Goal: Transaction & Acquisition: Purchase product/service

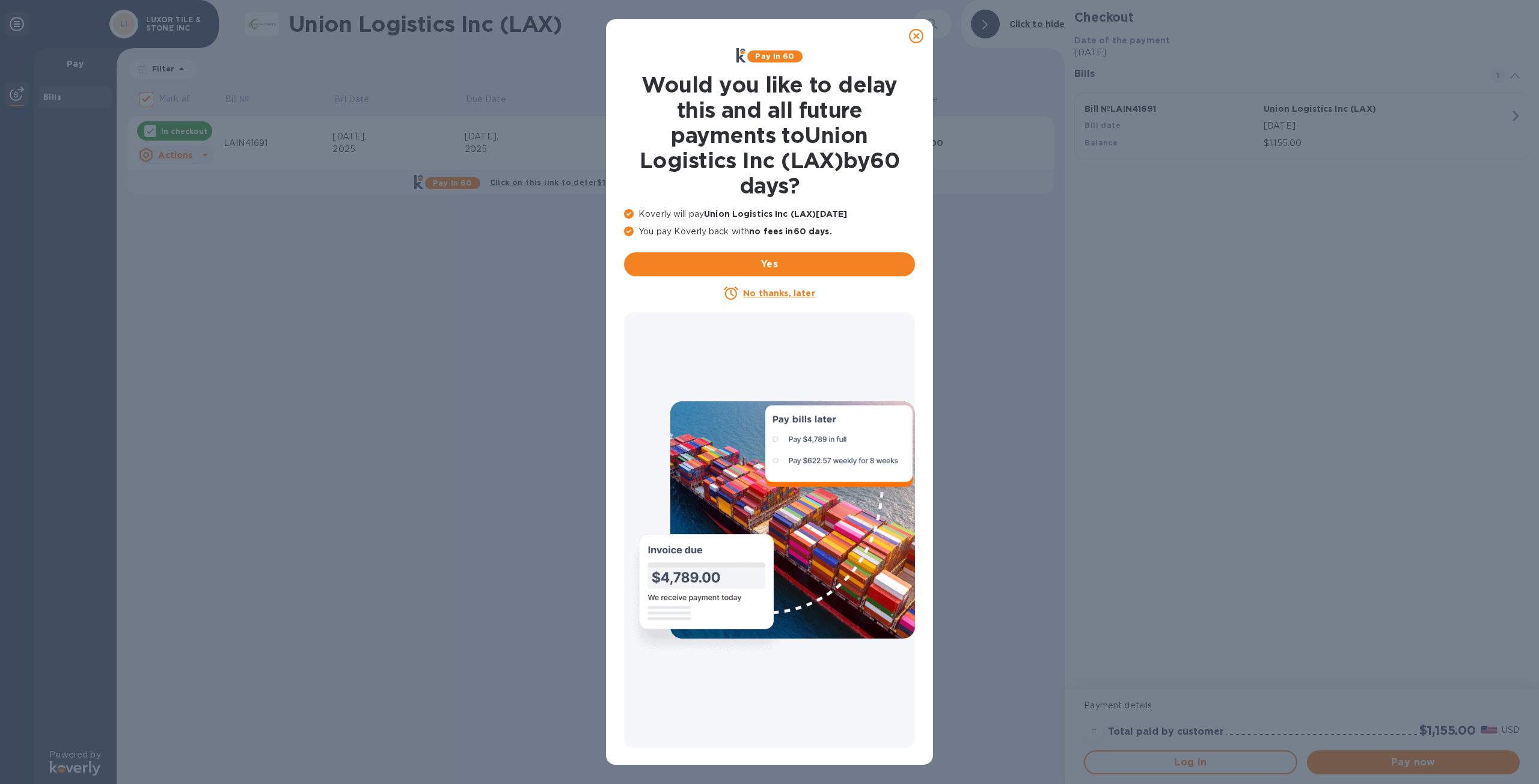
click at [779, 294] on u "No thanks, later" at bounding box center [779, 293] width 72 height 9
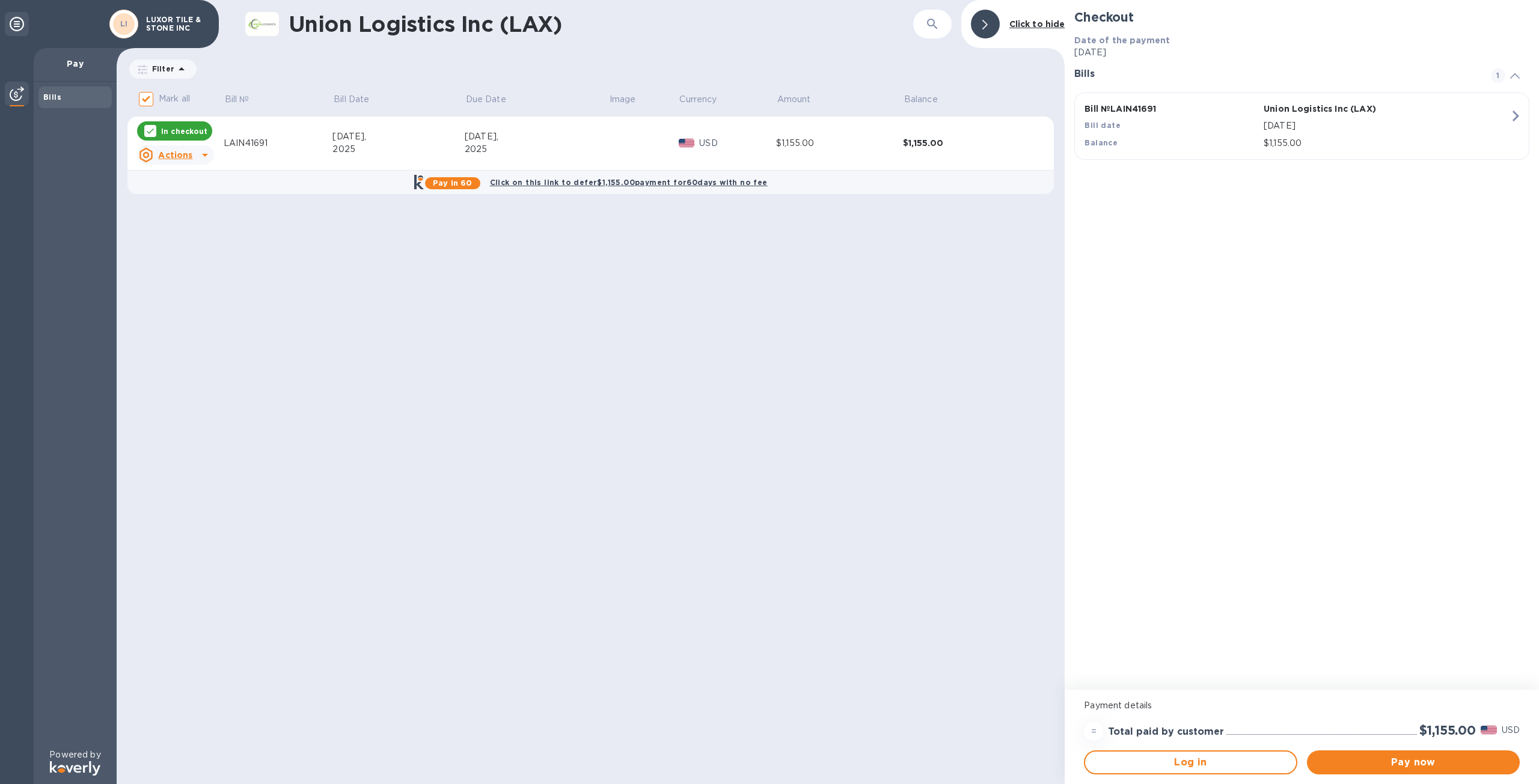
click at [179, 131] on p "In checkout" at bounding box center [184, 131] width 46 height 10
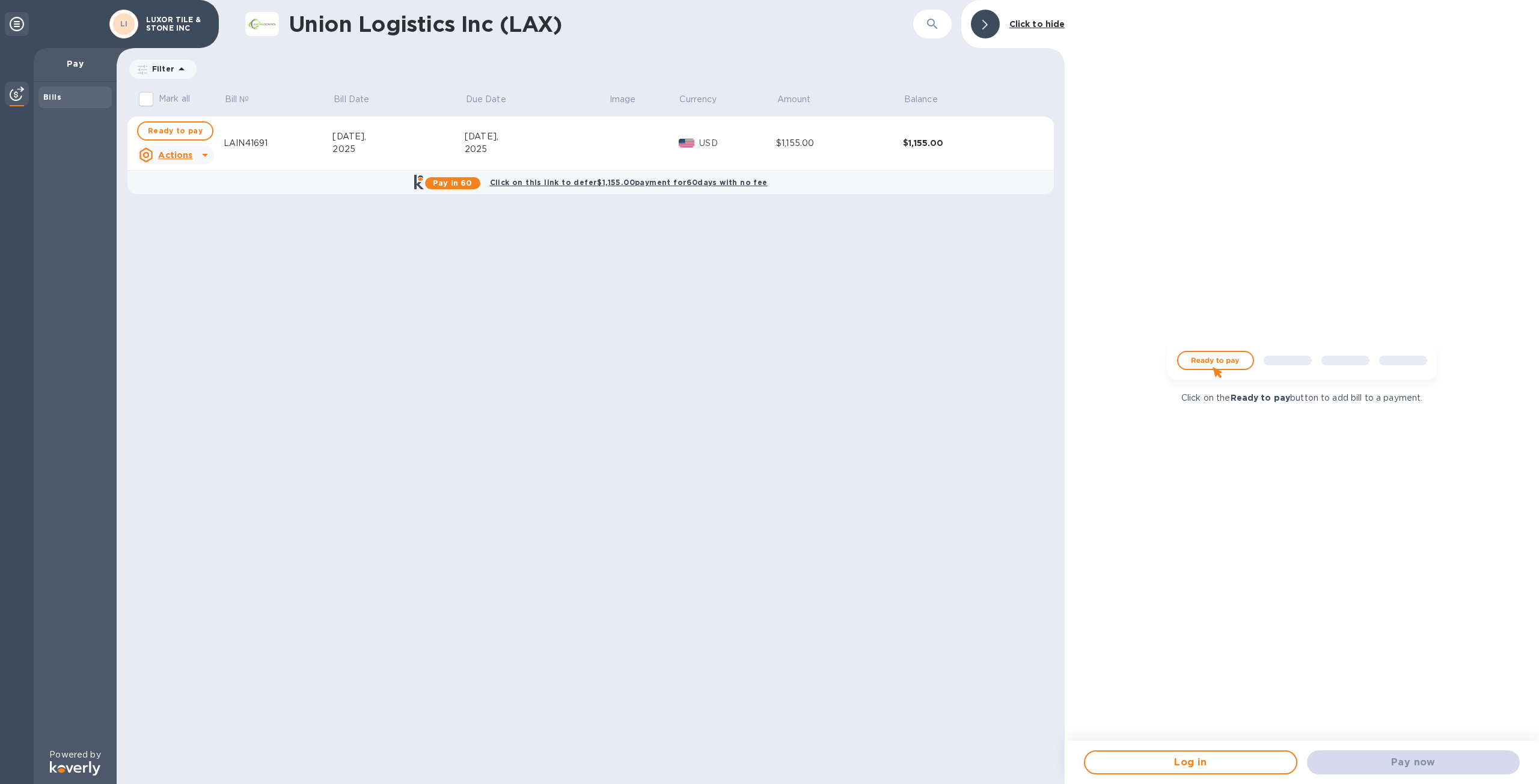
click at [1222, 366] on img at bounding box center [1302, 366] width 289 height 58
click at [1214, 354] on img at bounding box center [1302, 366] width 289 height 58
click at [1215, 363] on img at bounding box center [1302, 366] width 289 height 58
click at [172, 134] on span "Ready to pay" at bounding box center [175, 130] width 55 height 14
checkbox input "true"
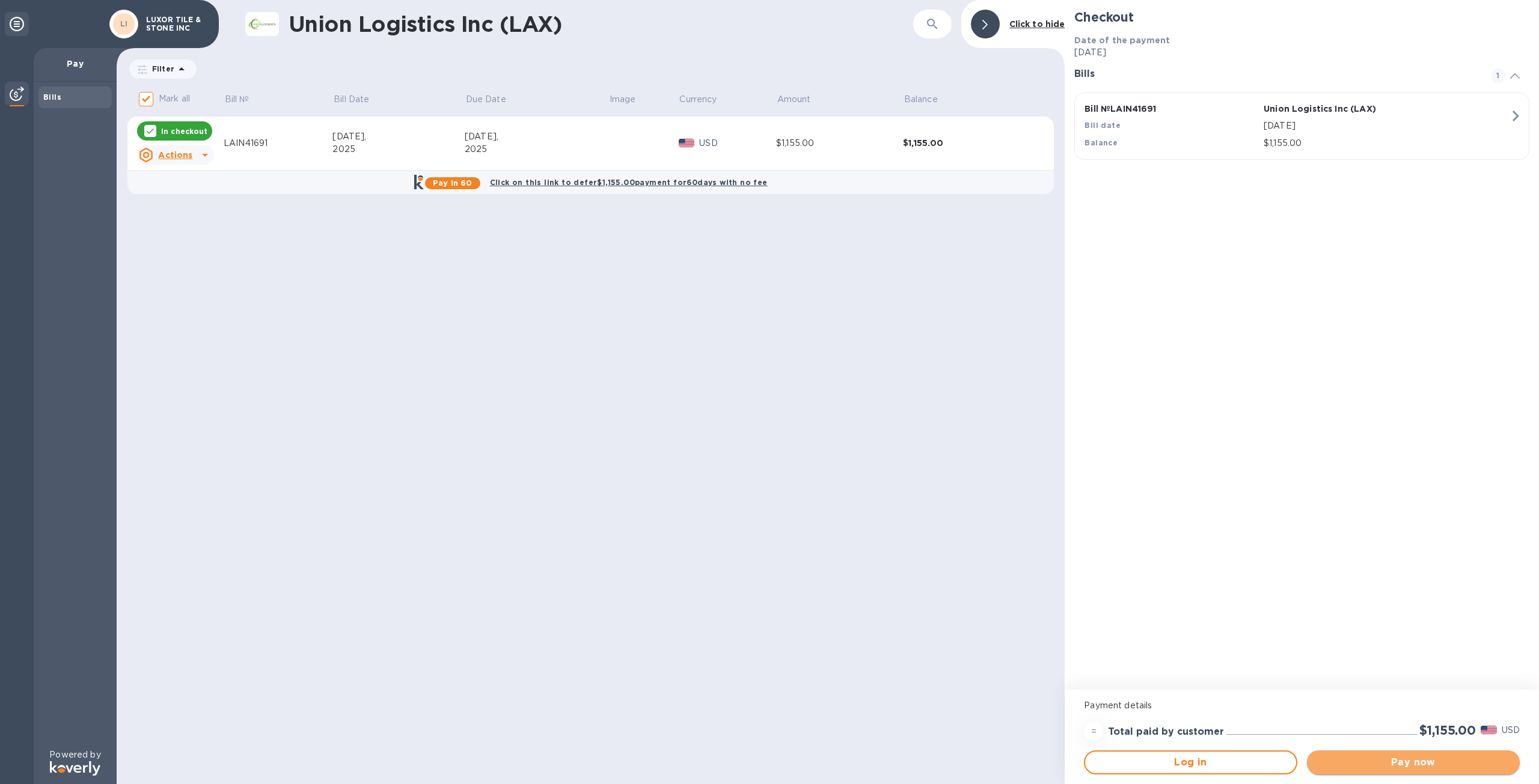
click at [1438, 760] on span "Pay now" at bounding box center [1413, 762] width 193 height 14
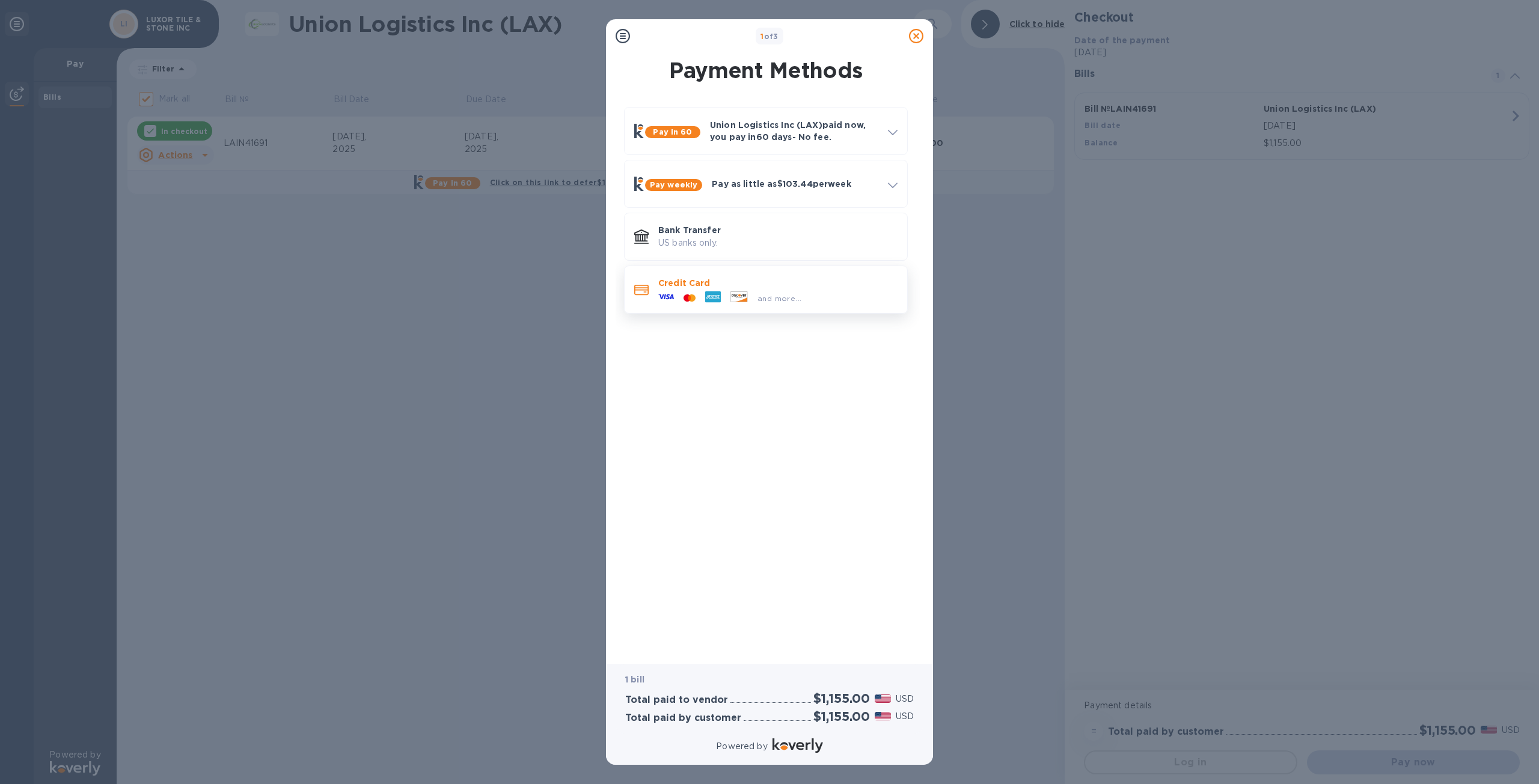
click at [699, 281] on p "Credit Card" at bounding box center [777, 283] width 239 height 12
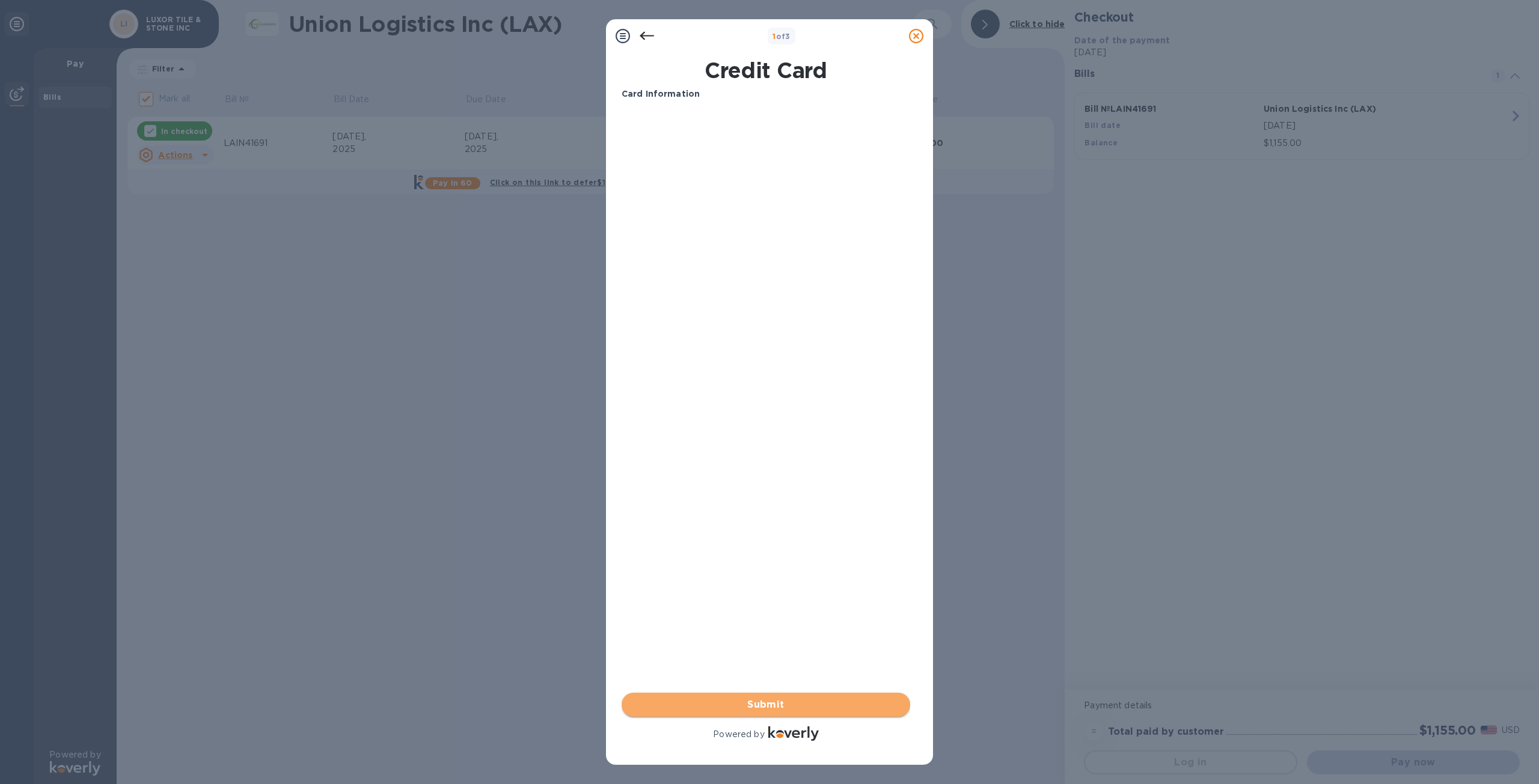
click at [779, 699] on span "Submit" at bounding box center [765, 704] width 269 height 14
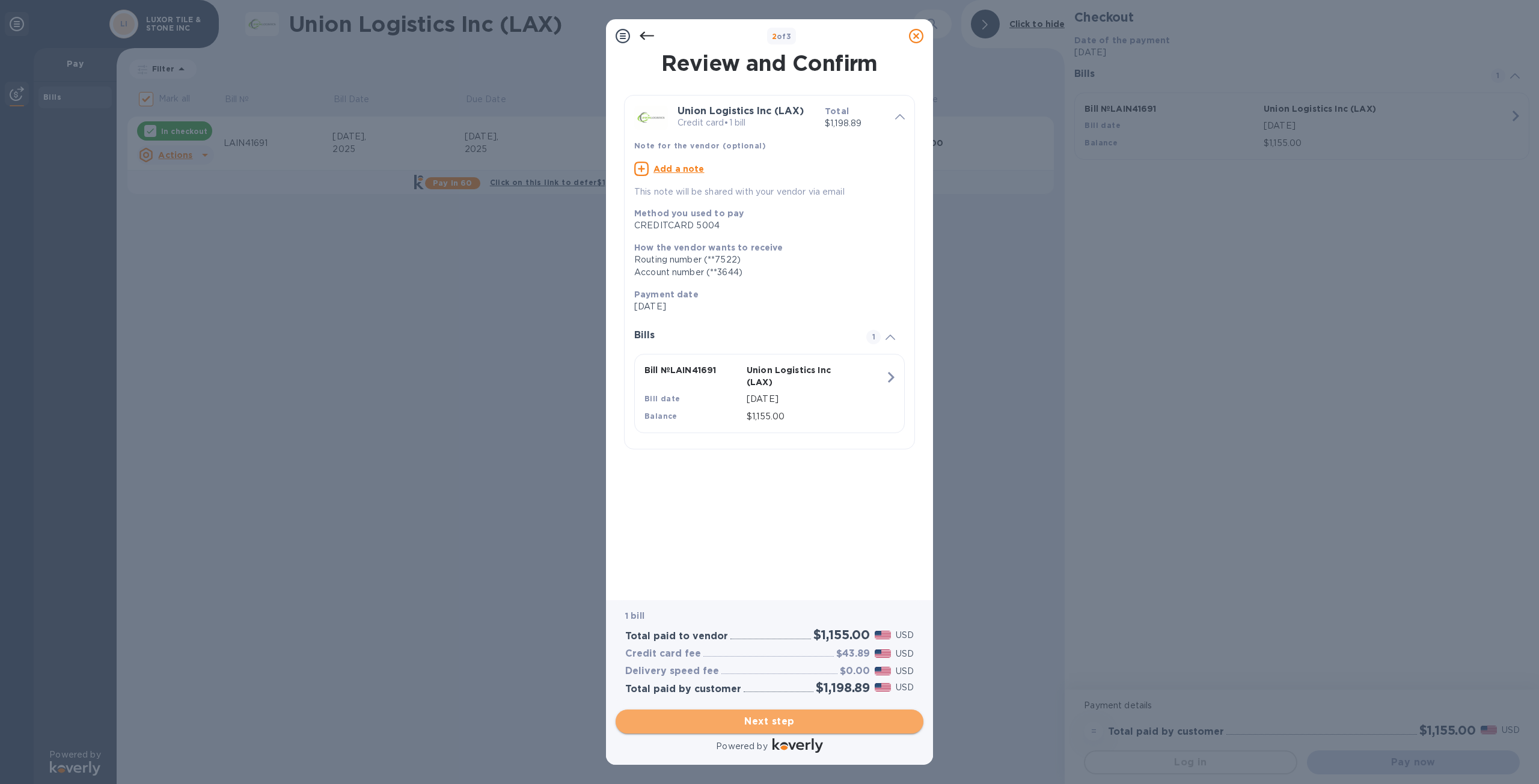
click at [787, 722] on span "Next step" at bounding box center [769, 721] width 289 height 14
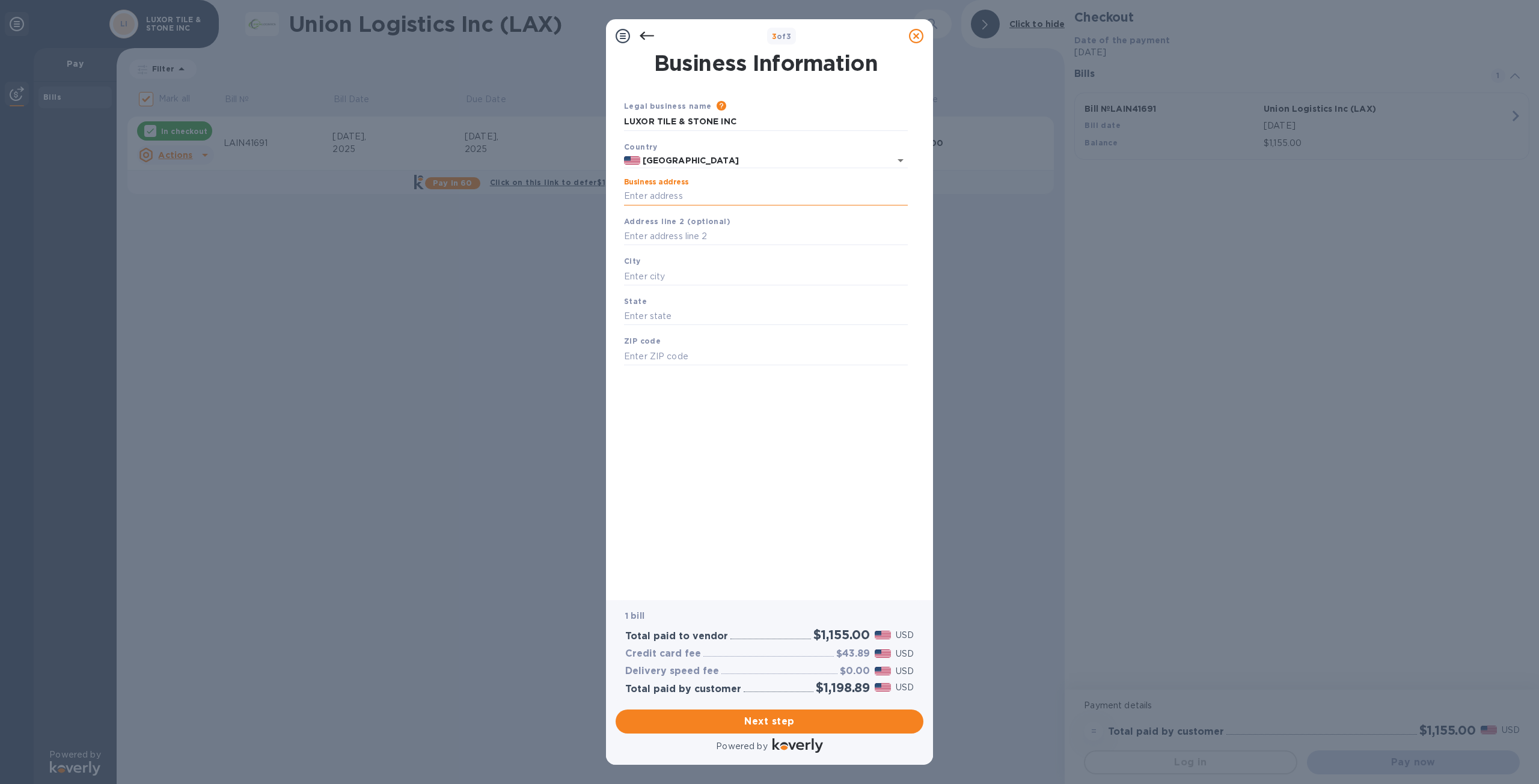
click at [668, 191] on input "Business address" at bounding box center [765, 196] width 284 height 18
type input "[STREET_ADDRESS]"
click at [656, 272] on input "text" at bounding box center [765, 276] width 284 height 18
type input "Roswell"
click at [660, 317] on input "text" at bounding box center [765, 317] width 284 height 18
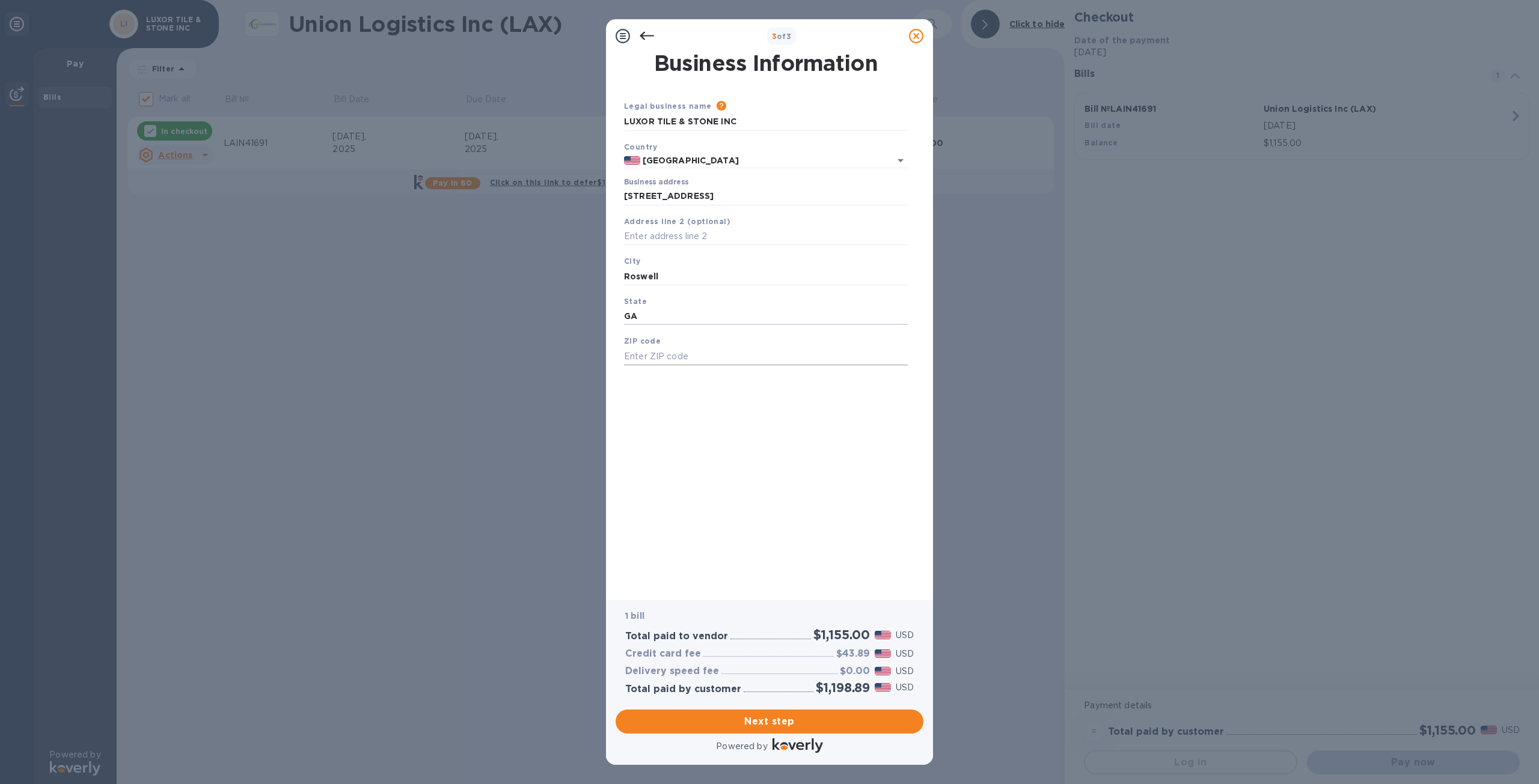
type input "GA"
click at [646, 352] on input "text" at bounding box center [765, 356] width 284 height 18
type input "30076"
click at [782, 718] on span "Next step" at bounding box center [769, 721] width 289 height 14
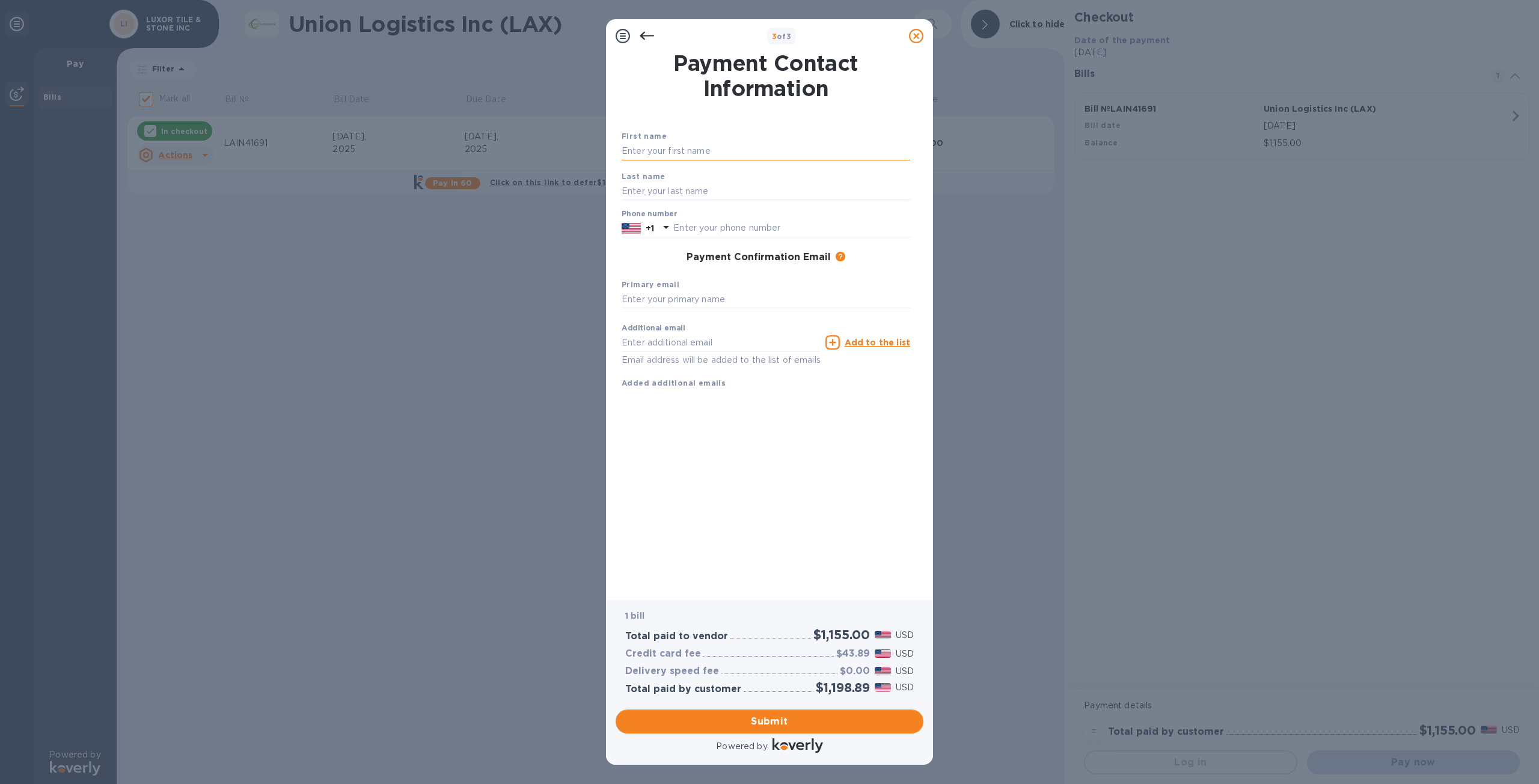
click at [673, 152] on input "text" at bounding box center [766, 151] width 289 height 18
type input "oscar"
click at [646, 195] on input "text" at bounding box center [766, 191] width 289 height 18
type input "[PERSON_NAME]"
click at [722, 230] on input "text" at bounding box center [791, 228] width 237 height 18
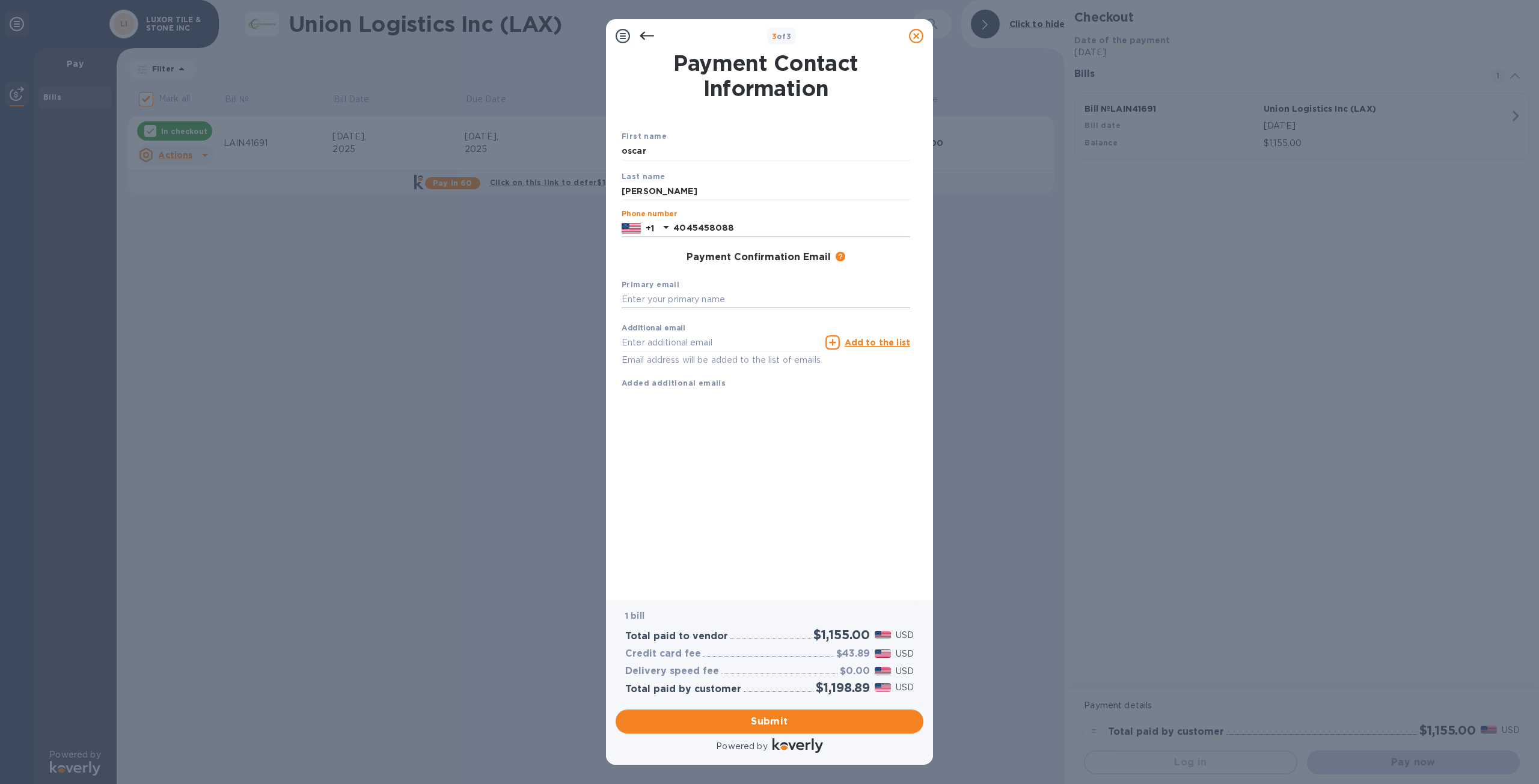
type input "4045458088"
click at [661, 295] on input "text" at bounding box center [766, 300] width 289 height 18
type input "[EMAIL_ADDRESS][PERSON_NAME][DOMAIN_NAME]"
click at [686, 342] on input "text" at bounding box center [721, 342] width 199 height 18
type input "[EMAIL_ADDRESS][DOMAIN_NAME]"
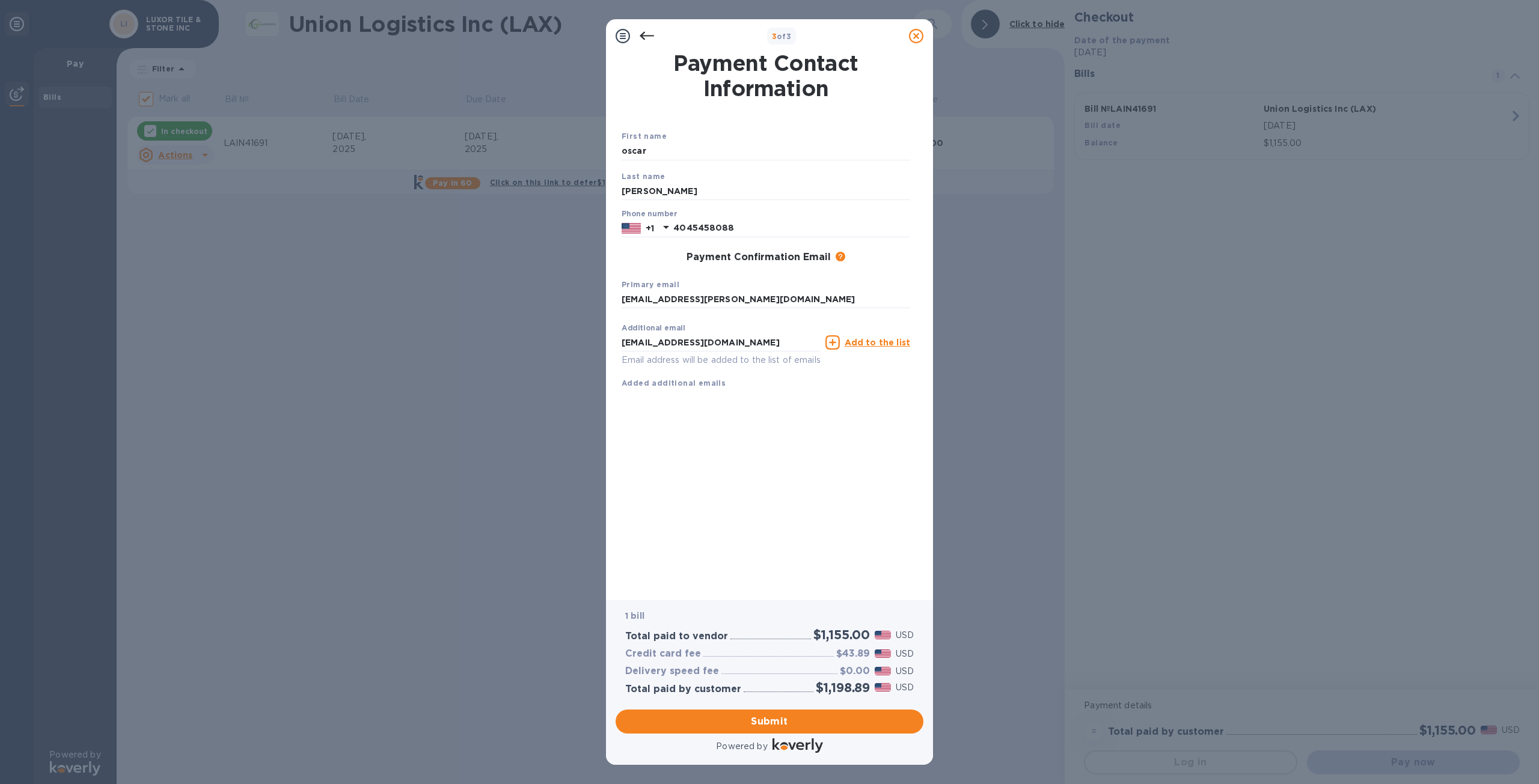
click at [876, 337] on u "Add to the list" at bounding box center [877, 342] width 65 height 9
click at [771, 716] on span "Submit" at bounding box center [769, 721] width 289 height 14
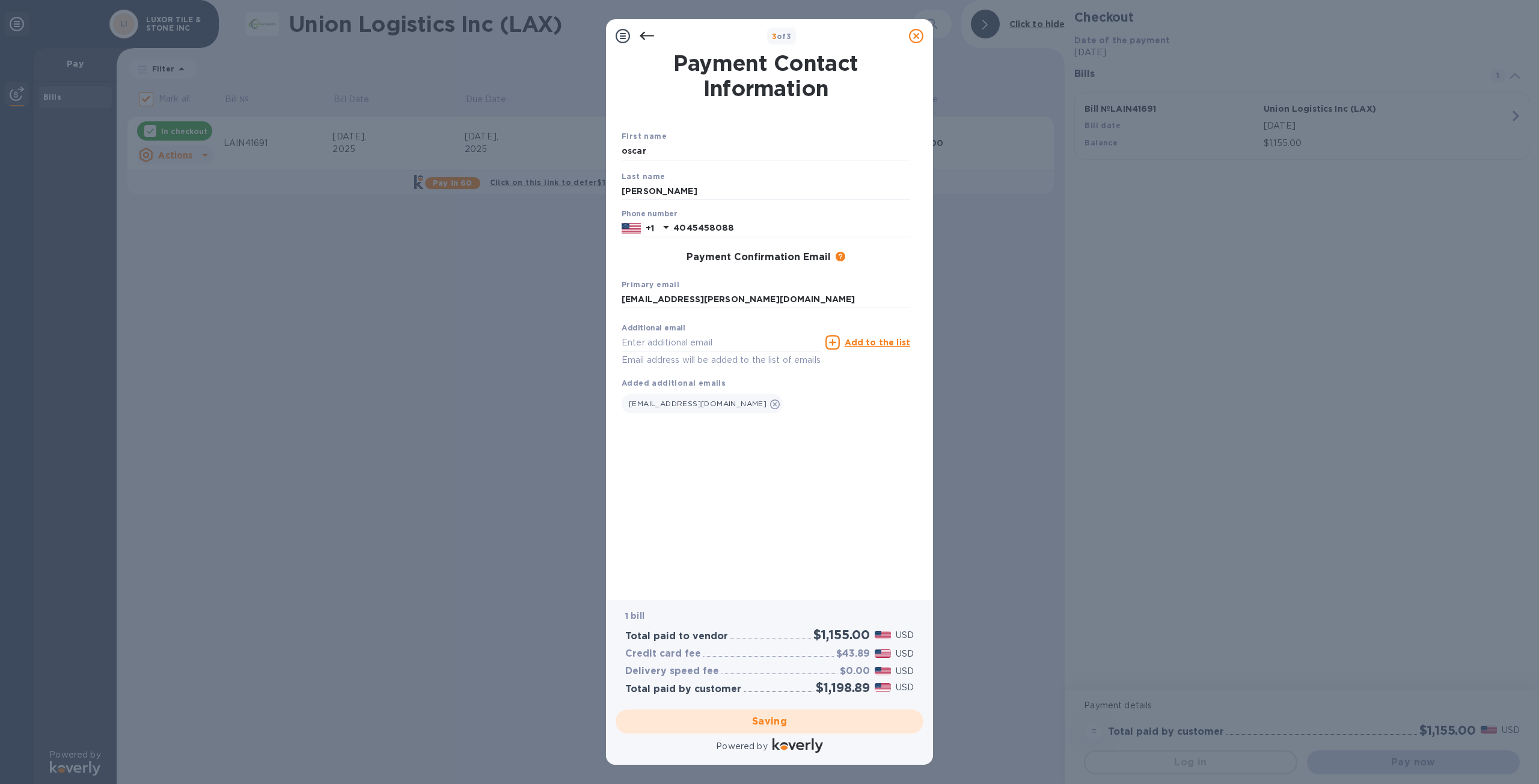
checkbox input "false"
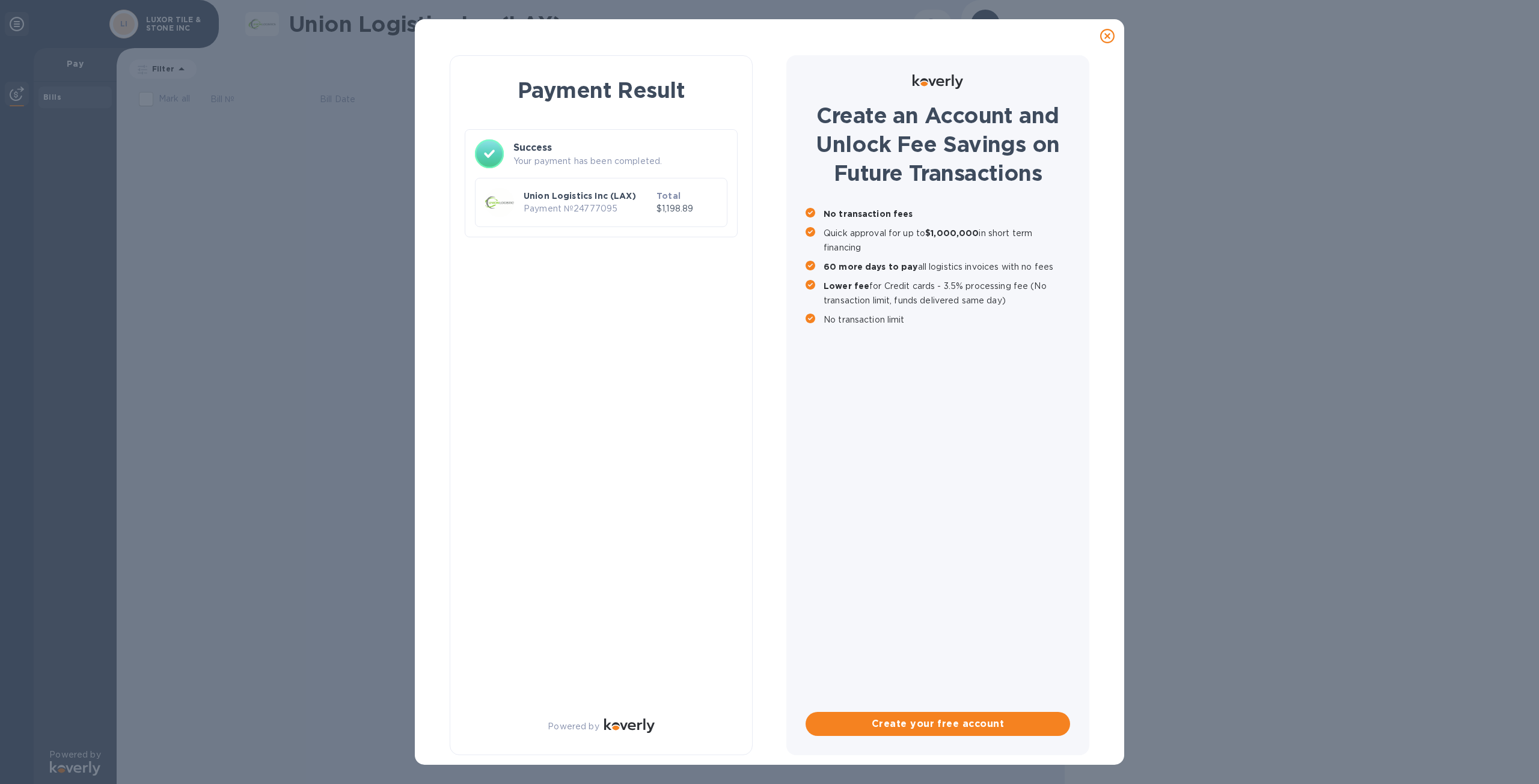
click at [519, 201] on div "Union Logistics Inc (LAX) Payment № 24777095 Total $1,198.89" at bounding box center [600, 203] width 237 height 34
